Goal: Transaction & Acquisition: Purchase product/service

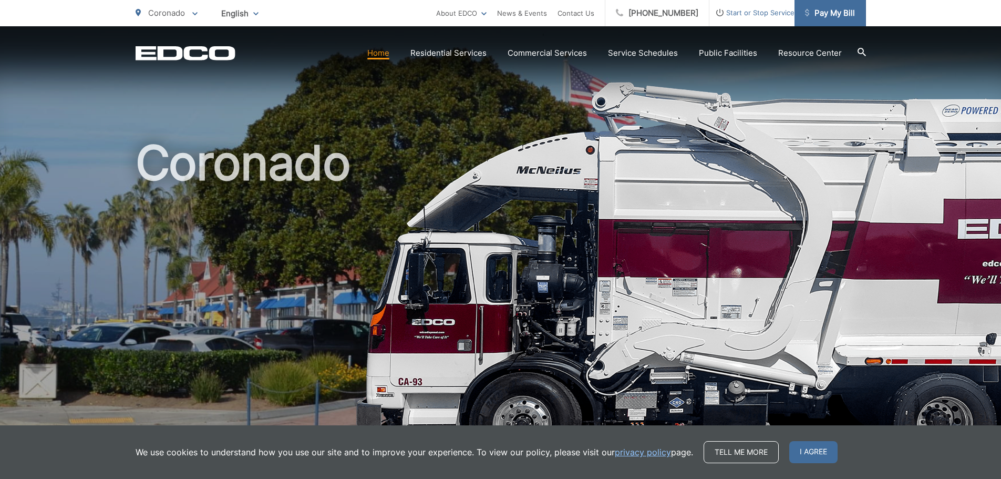
click at [836, 11] on span "Pay My Bill" at bounding box center [830, 13] width 50 height 13
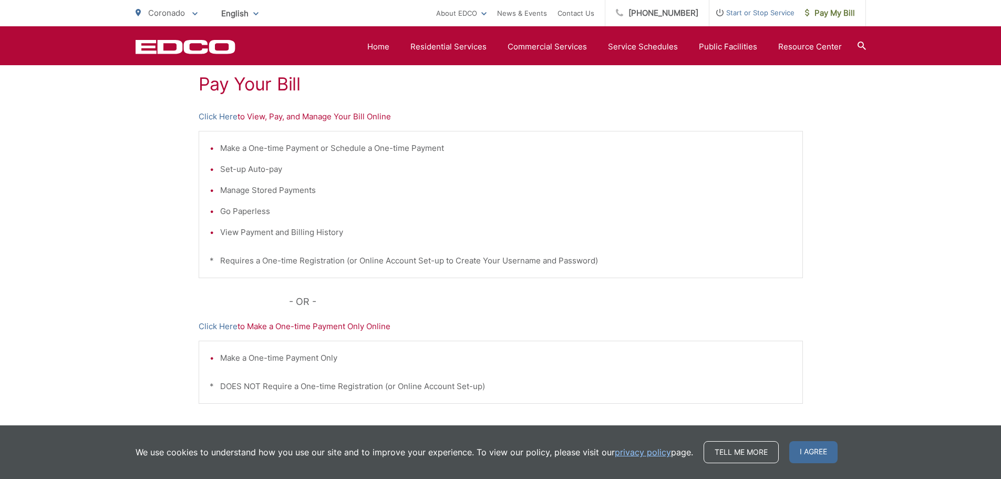
scroll to position [111, 0]
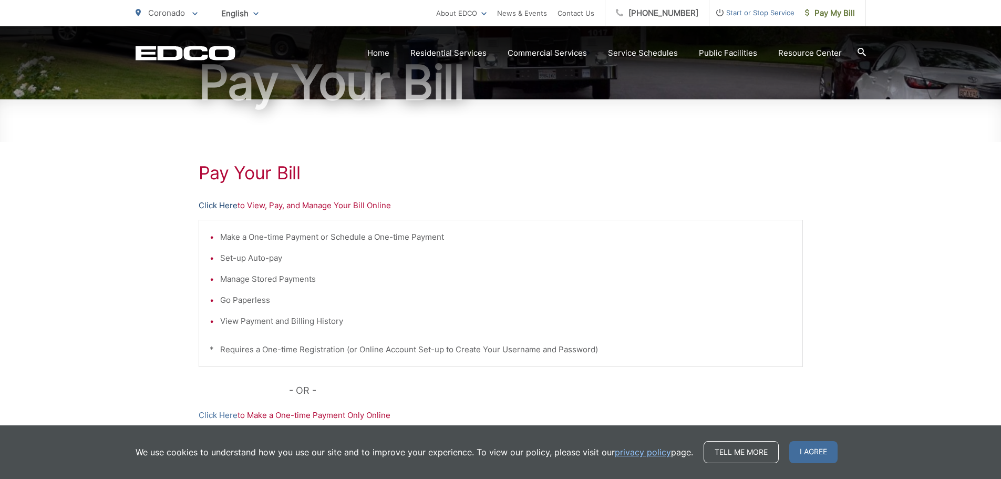
click at [220, 204] on link "Click Here" at bounding box center [218, 205] width 39 height 13
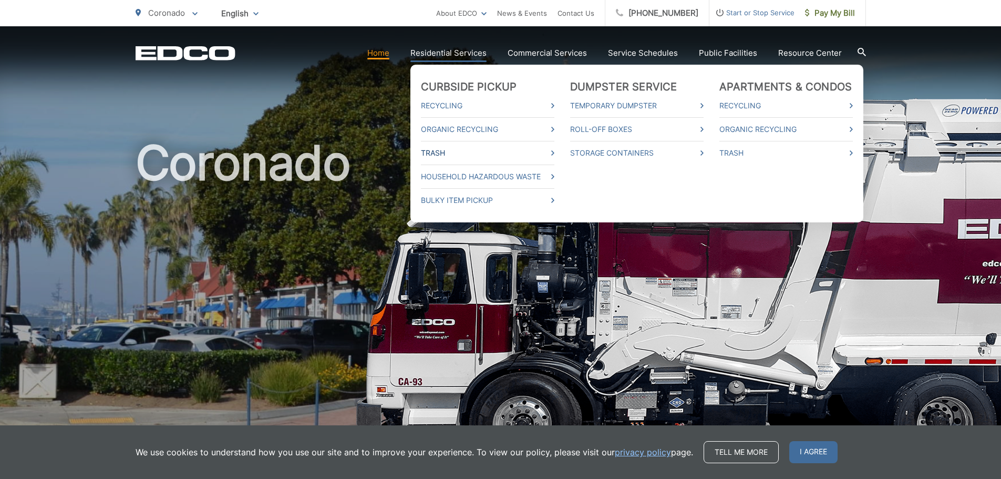
click at [444, 151] on link "Trash" at bounding box center [488, 153] width 134 height 13
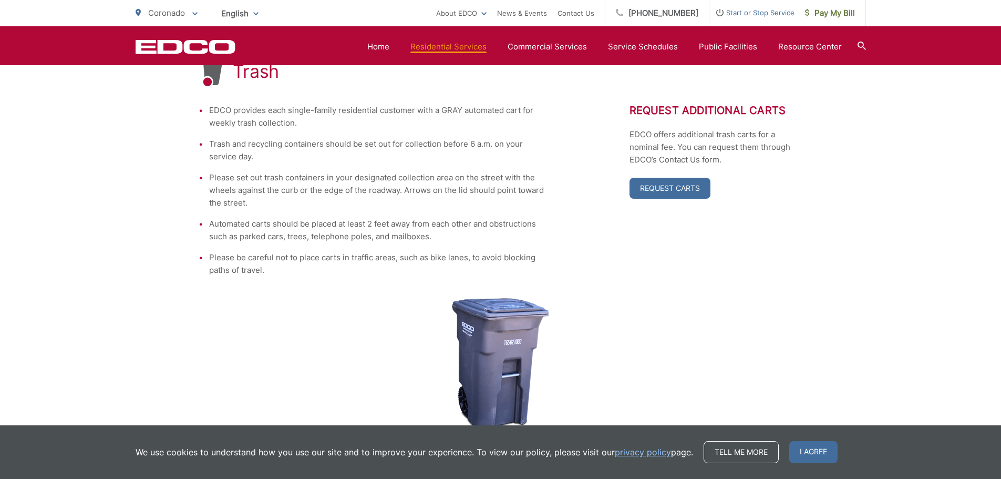
scroll to position [158, 0]
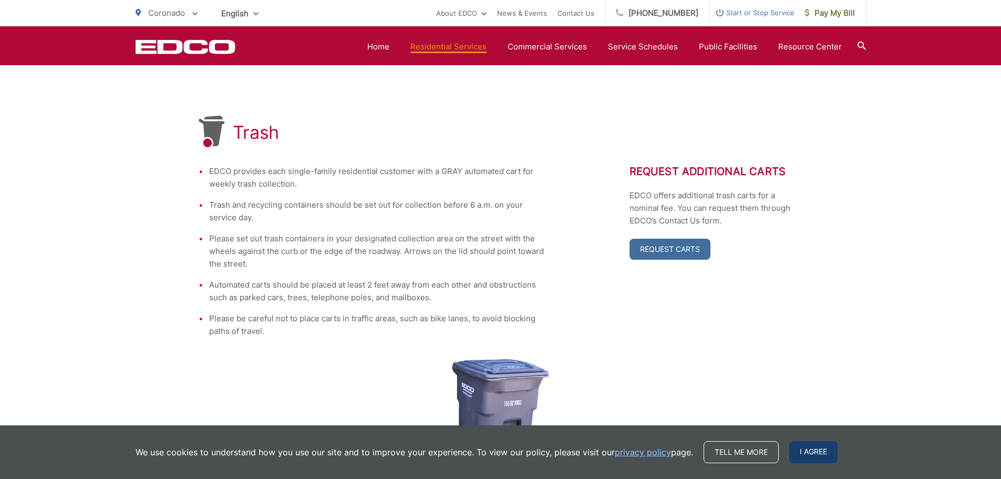
click at [826, 451] on span "I agree" at bounding box center [813, 452] width 48 height 22
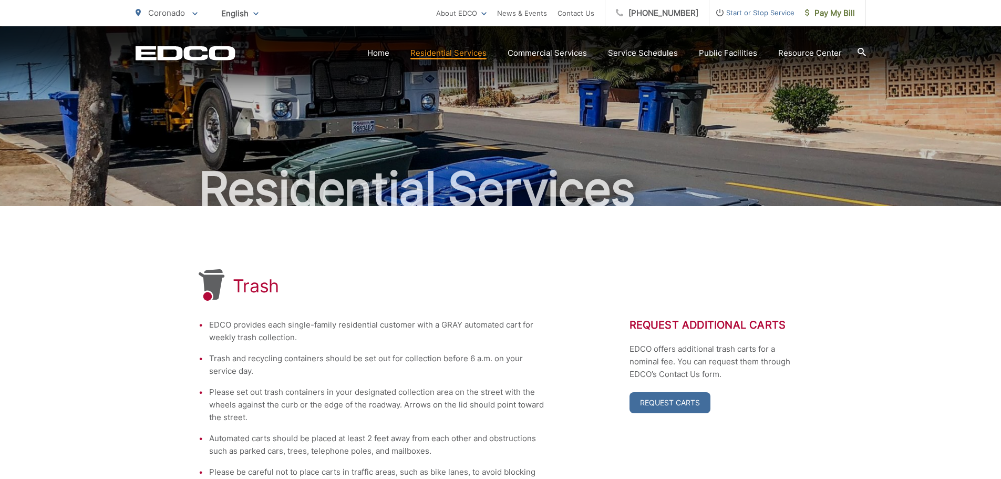
scroll to position [0, 0]
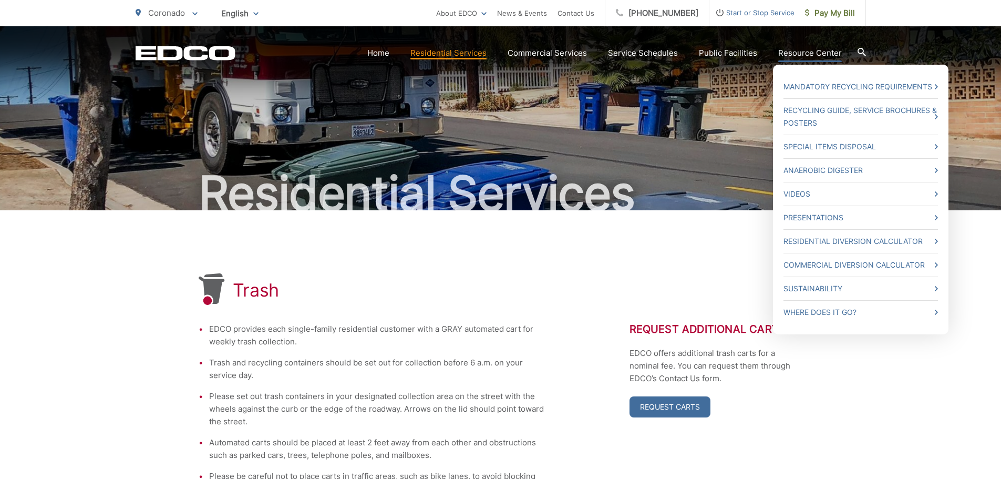
click at [817, 52] on link "Resource Center" at bounding box center [810, 53] width 64 height 13
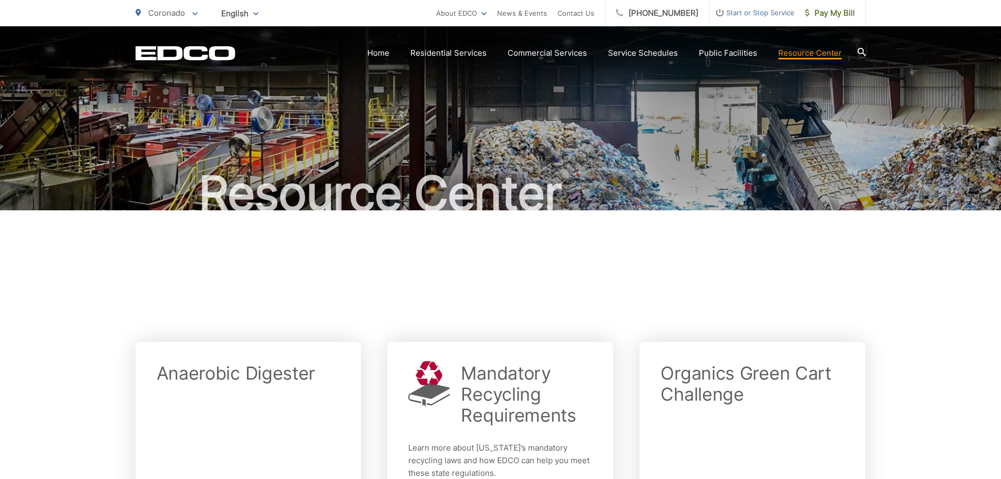
click at [315, 263] on div at bounding box center [501, 273] width 731 height 126
